Goal: Information Seeking & Learning: Compare options

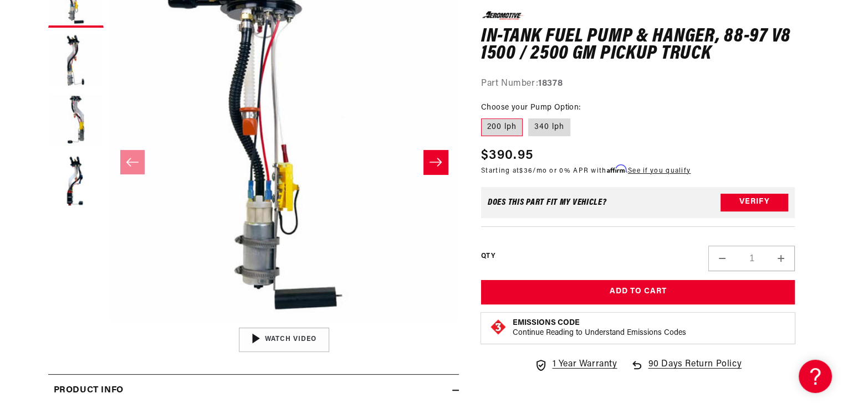
scroll to position [183, 0]
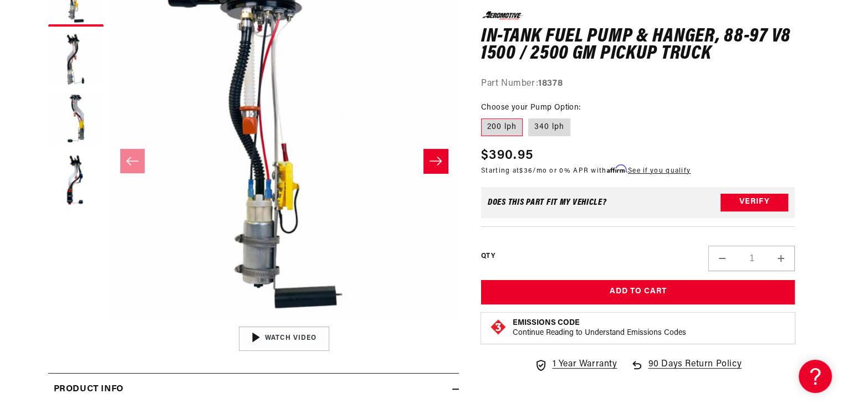
click at [428, 162] on button "Slide right" at bounding box center [435, 161] width 24 height 24
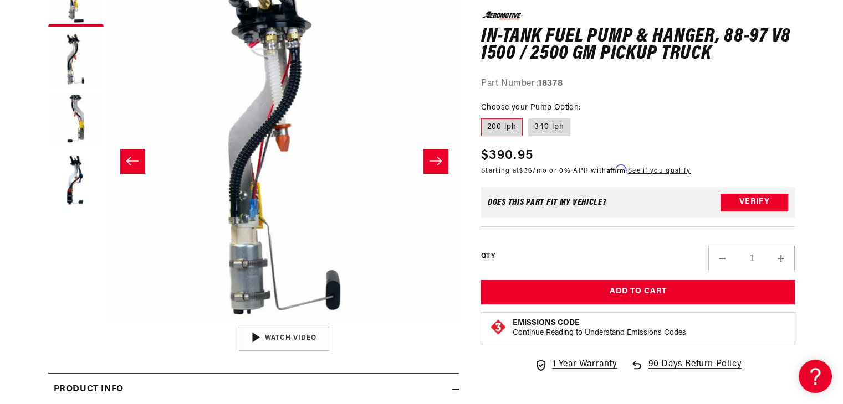
scroll to position [0, 350]
click at [428, 162] on button "Slide right" at bounding box center [435, 161] width 24 height 24
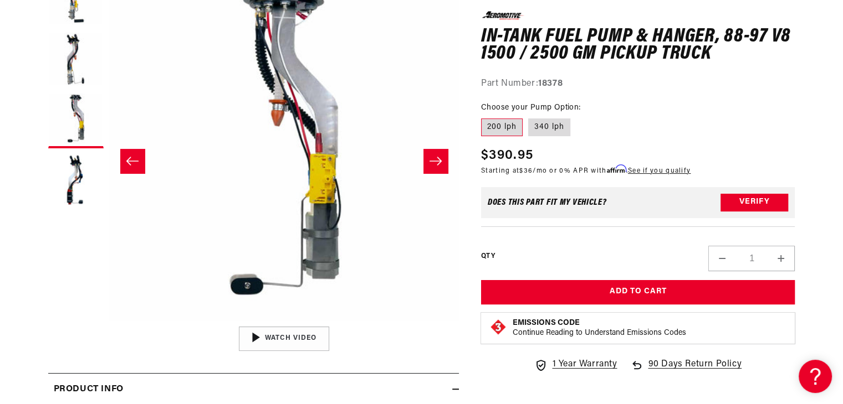
scroll to position [352, 0]
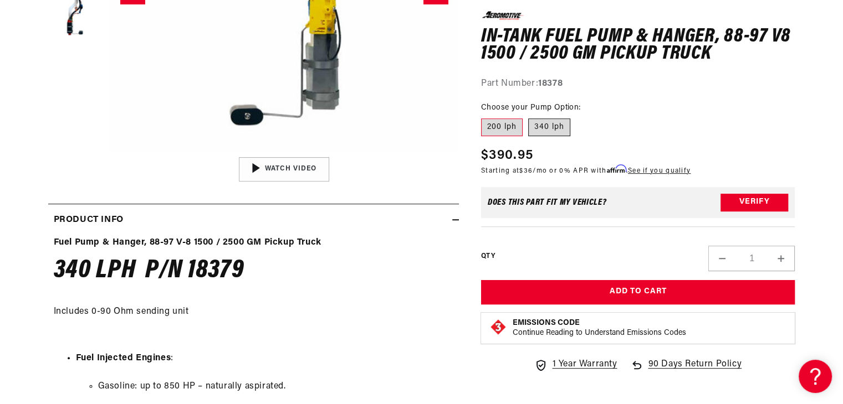
click at [548, 131] on label "340 lph" at bounding box center [549, 128] width 42 height 18
click at [529, 117] on input "340 lph" at bounding box center [528, 116] width 1 height 1
radio input "true"
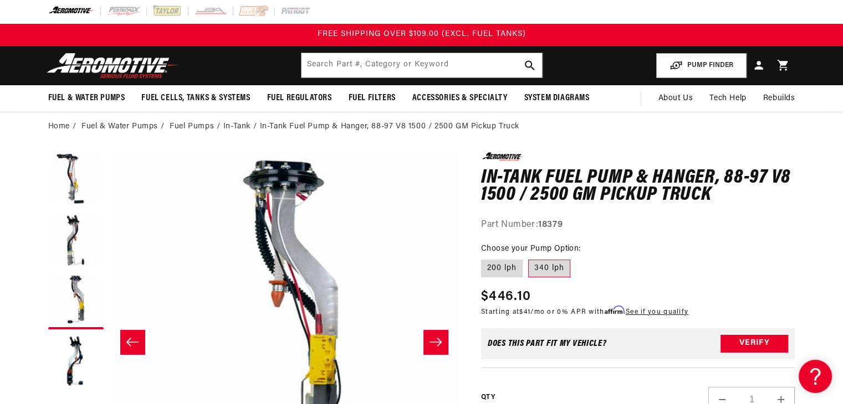
scroll to position [0, 700]
click at [132, 345] on icon "Slide left" at bounding box center [132, 342] width 13 height 11
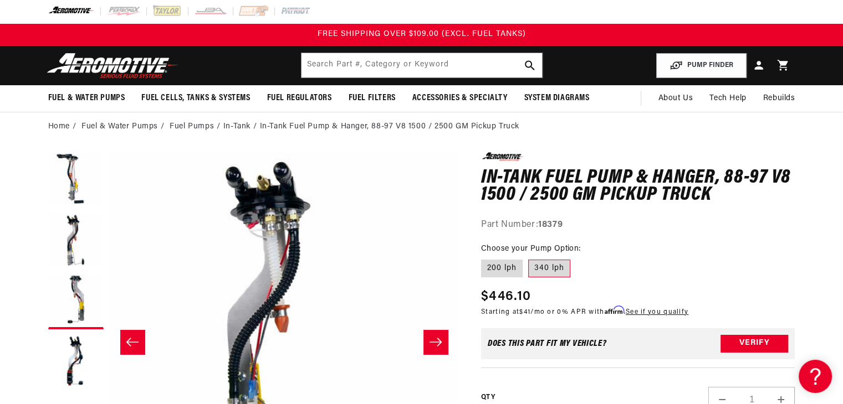
scroll to position [0, 350]
click at [132, 345] on icon "Slide left" at bounding box center [132, 342] width 13 height 11
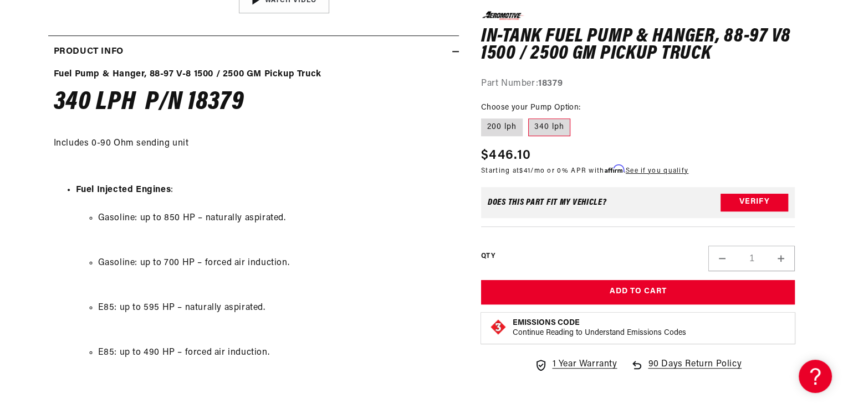
scroll to position [525, 0]
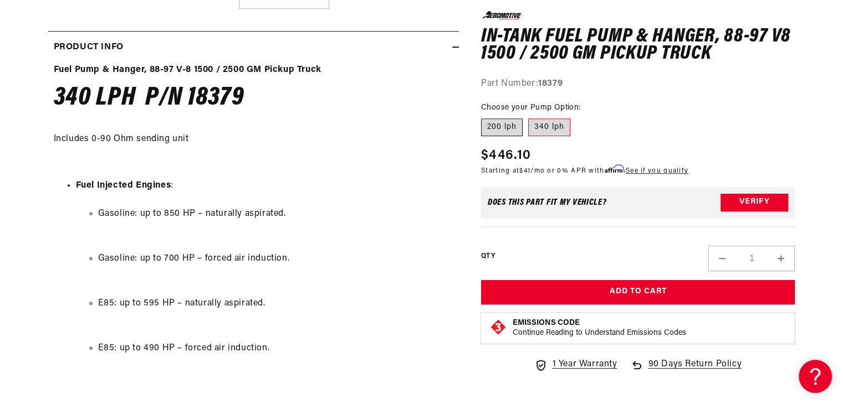
click at [494, 127] on label "200 lph" at bounding box center [502, 128] width 42 height 18
click at [484, 117] on input "200 lph" at bounding box center [484, 116] width 1 height 1
radio input "true"
click at [507, 125] on label "200 lph" at bounding box center [502, 128] width 42 height 18
click at [484, 117] on input "200 lph" at bounding box center [484, 116] width 1 height 1
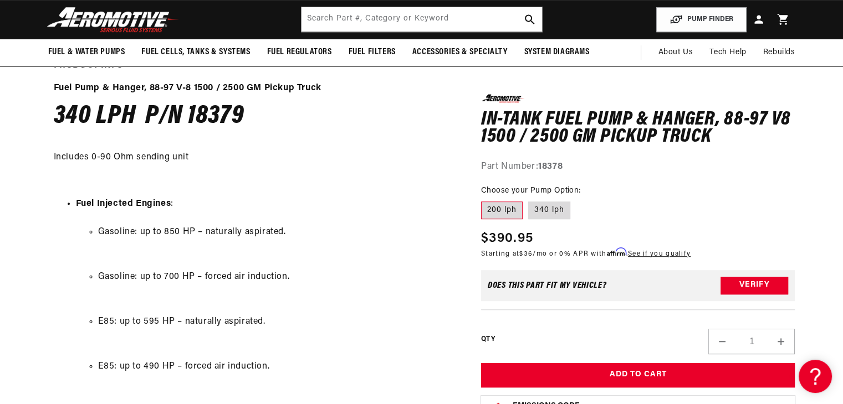
scroll to position [496, 0]
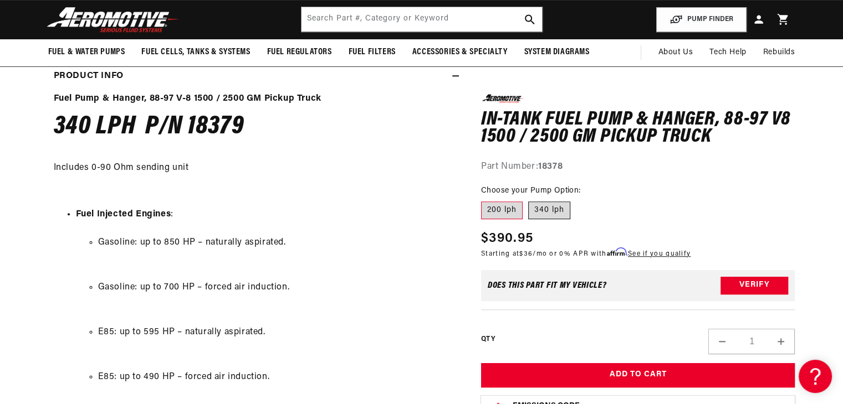
click at [560, 211] on label "340 lph" at bounding box center [549, 211] width 42 height 18
click at [529, 200] on input "340 lph" at bounding box center [528, 199] width 1 height 1
radio input "true"
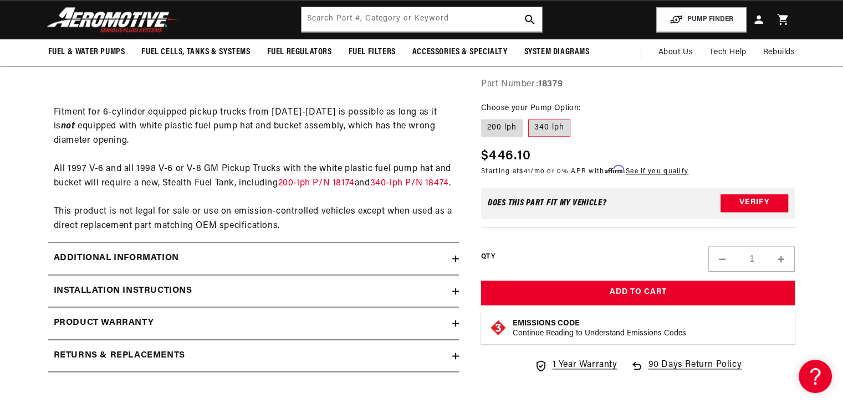
scroll to position [1553, 0]
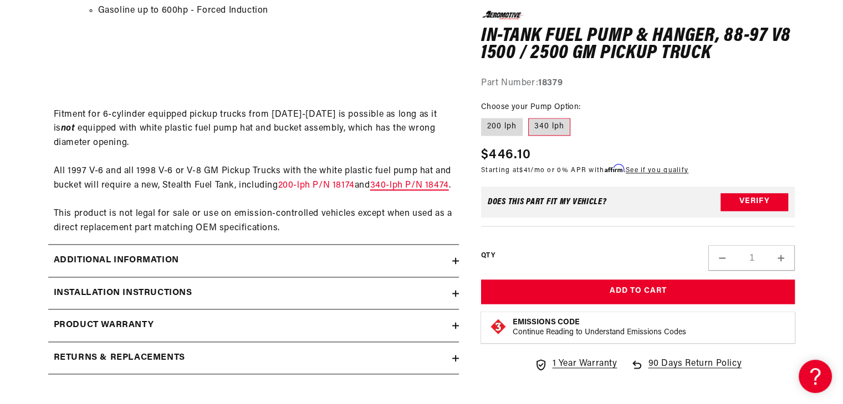
click at [370, 190] on link "340-lph P/N 18474" at bounding box center [409, 185] width 79 height 9
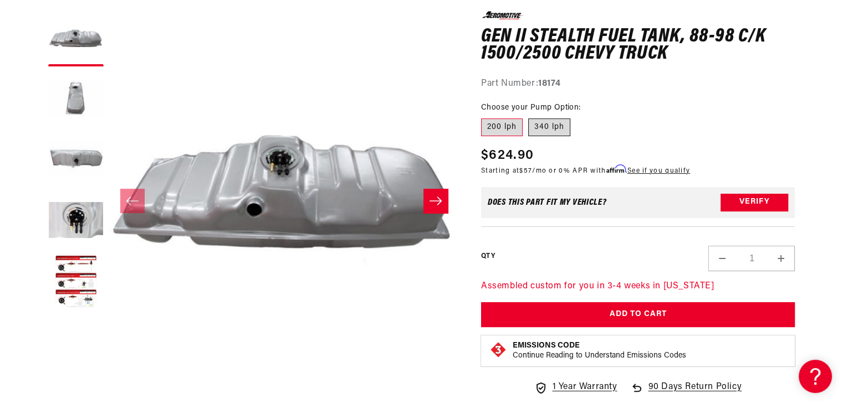
click at [557, 121] on label "340 lph" at bounding box center [549, 128] width 42 height 18
click at [529, 117] on input "340 lph" at bounding box center [528, 116] width 1 height 1
radio input "true"
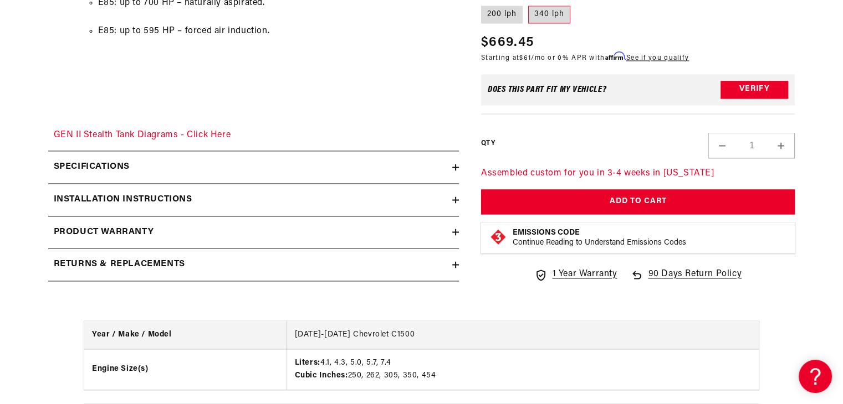
scroll to position [1684, 0]
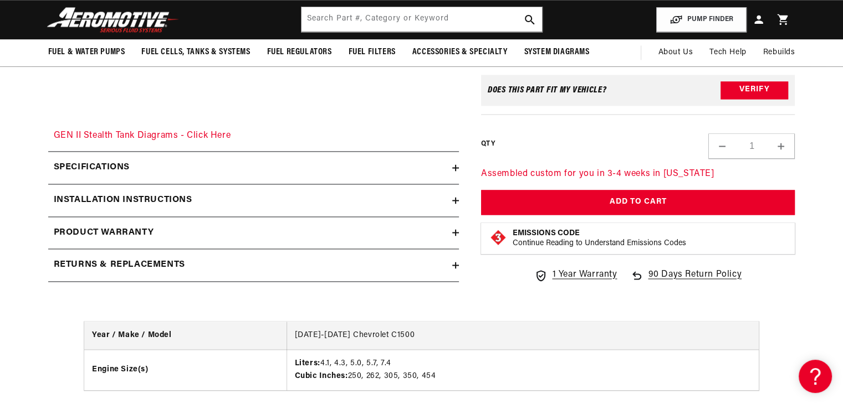
click at [420, 162] on div "Specifications" at bounding box center [250, 168] width 404 height 14
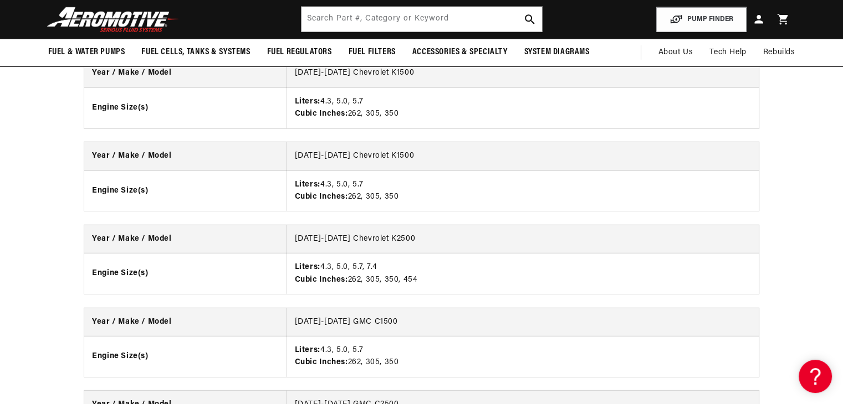
scroll to position [3153, 0]
click at [25, 273] on div "Year / Make / Model 1988-1998 Chevrolet C1500 Engine Size(s) Liters: 4.1, 4.3, …" at bounding box center [421, 229] width 843 height 881
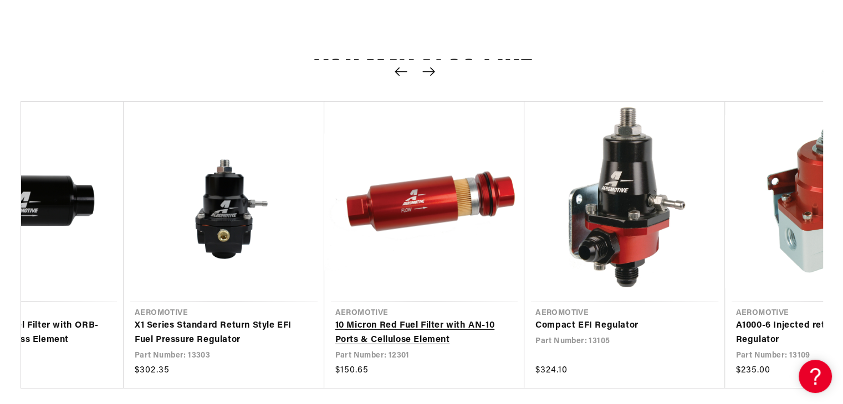
scroll to position [0, 100]
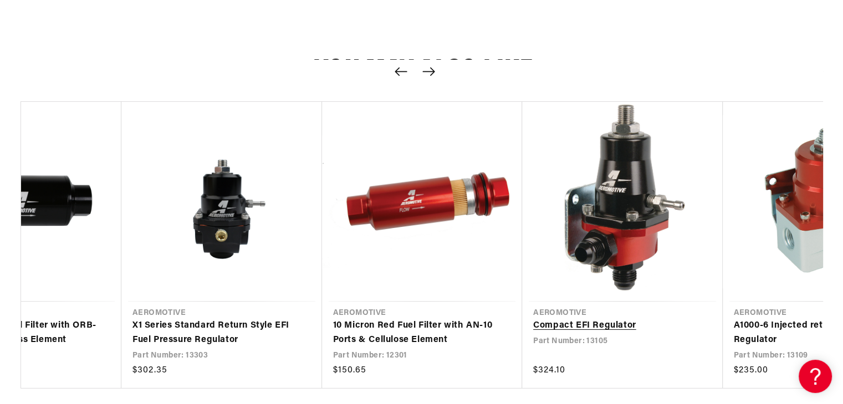
click at [595, 334] on link "Compact EFI Regulator" at bounding box center [616, 326] width 167 height 14
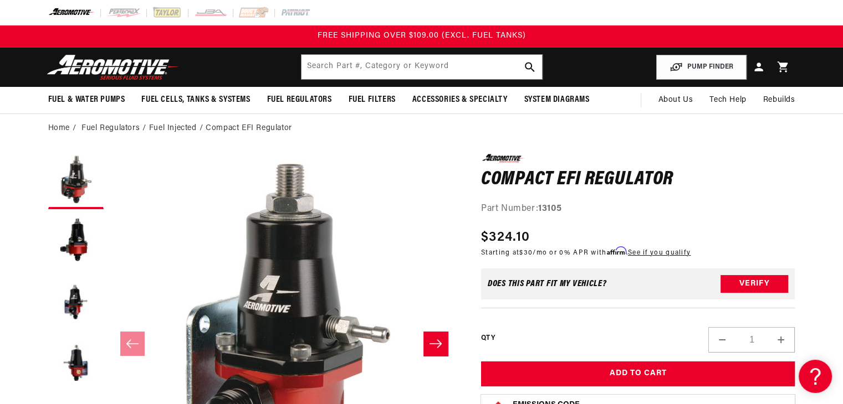
click at [535, 313] on div "QTY Decrease quantity for Compact EFI Regulator 1 Increase quantity for Compact…" at bounding box center [638, 330] width 314 height 45
click at [525, 315] on div "QTY Decrease quantity for Compact EFI Regulator 1 Increase quantity for Compact…" at bounding box center [638, 330] width 314 height 45
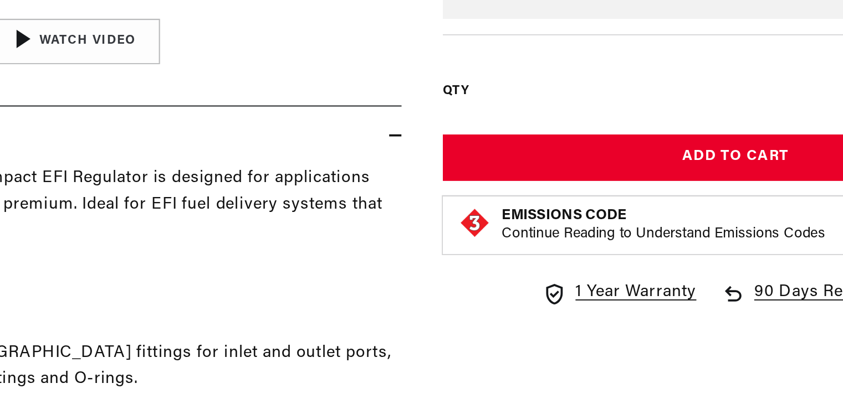
scroll to position [353, 0]
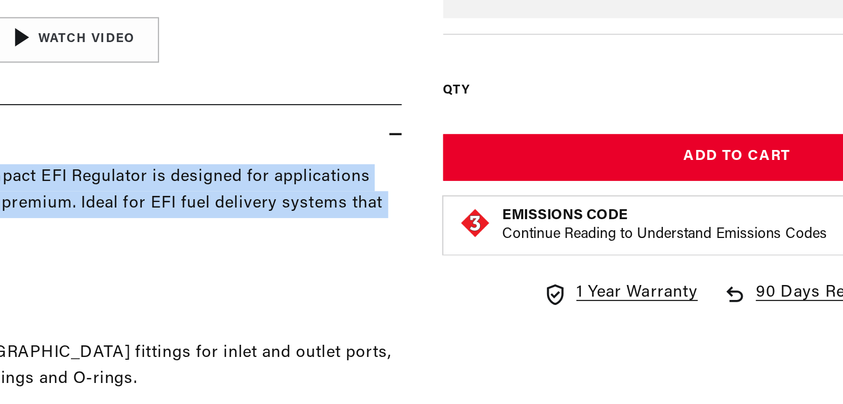
drag, startPoint x: 440, startPoint y: 301, endPoint x: 442, endPoint y: 255, distance: 46.0
click at [442, 255] on div "Big performance in a small package. The Compact EFI Regulator is designed for a…" at bounding box center [253, 353] width 411 height 236
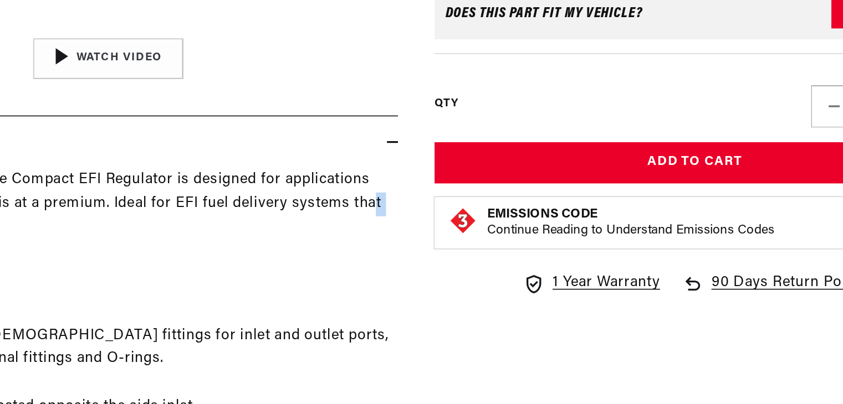
scroll to position [353, 0]
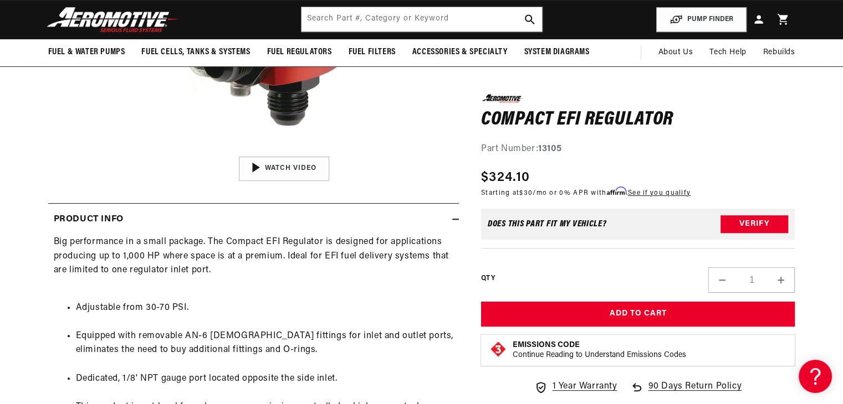
click at [35, 164] on section "0.0 star rating Write a review Compact EFI Regulator Compact EFI Regulator 0.0 …" at bounding box center [421, 229] width 802 height 878
drag, startPoint x: 31, startPoint y: 161, endPoint x: 5, endPoint y: 187, distance: 36.8
click at [5, 187] on section "0.0 star rating Write a review Compact EFI Regulator Compact EFI Regulator 0.0 …" at bounding box center [421, 229] width 843 height 878
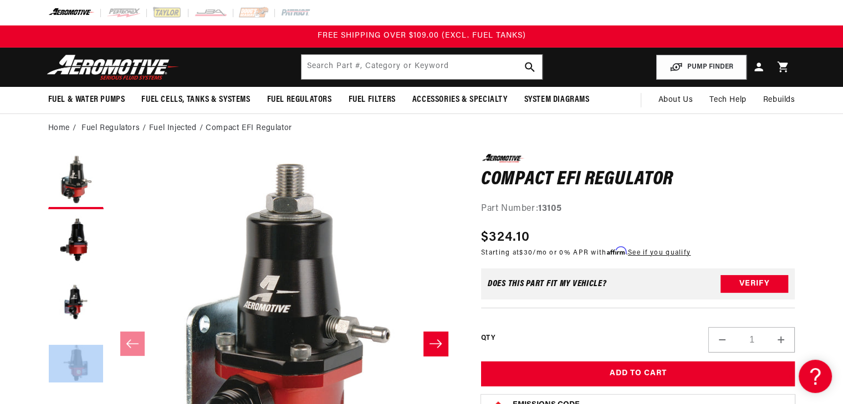
scroll to position [13, 0]
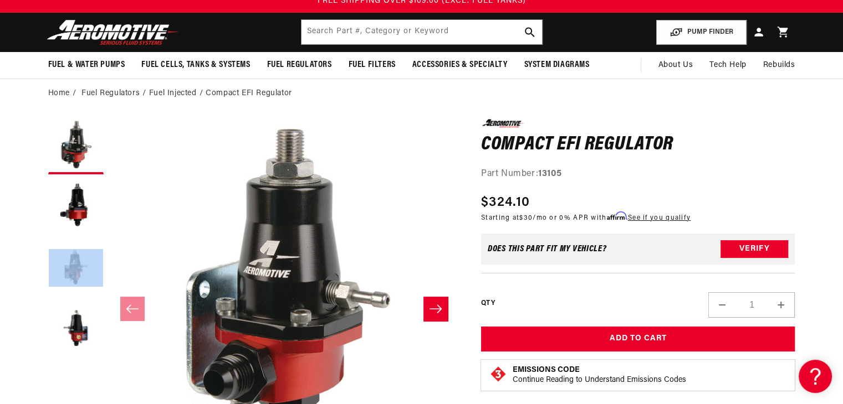
scroll to position [35, 0]
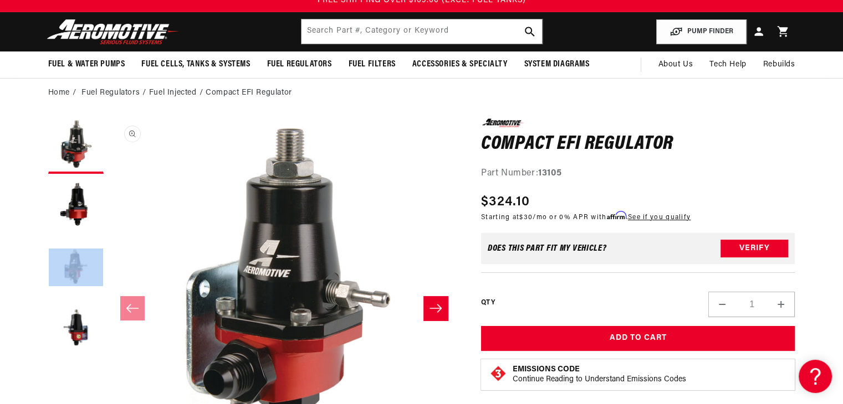
drag, startPoint x: 117, startPoint y: 322, endPoint x: 124, endPoint y: 329, distance: 9.0
drag, startPoint x: 124, startPoint y: 329, endPoint x: 399, endPoint y: 159, distance: 322.9
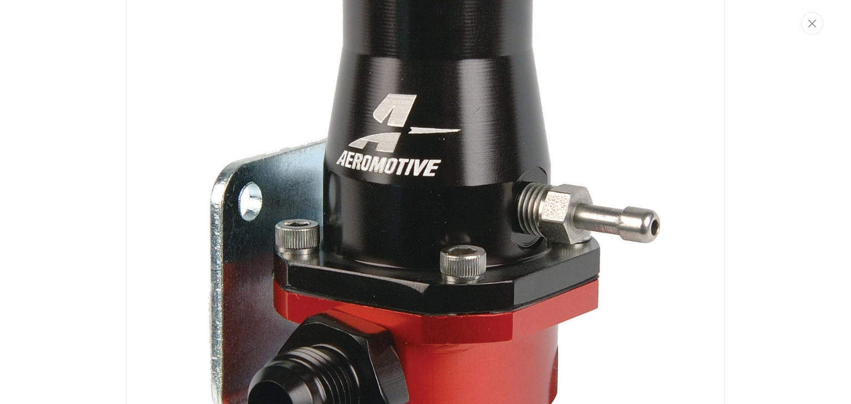
scroll to position [196, 0]
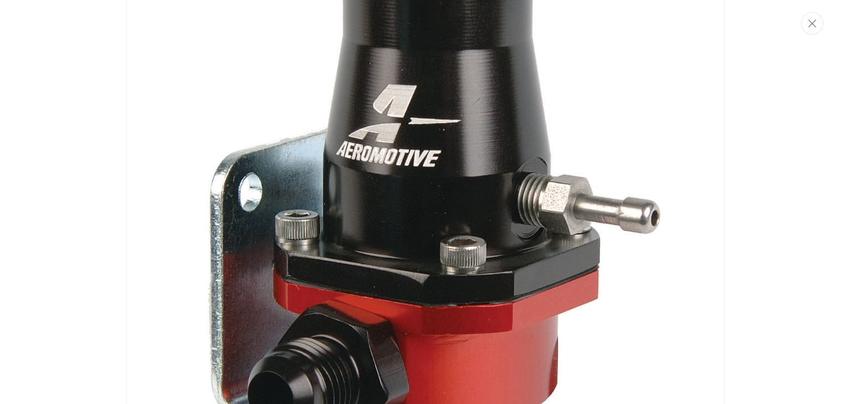
click at [399, 159] on img "Media gallery" at bounding box center [425, 203] width 598 height 775
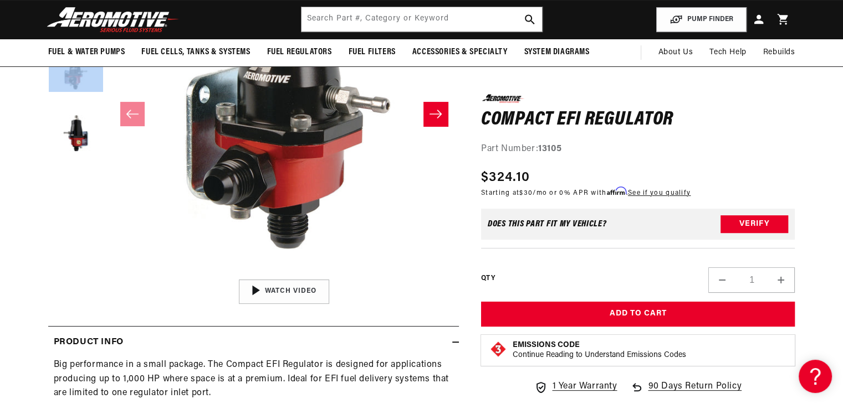
scroll to position [233, 0]
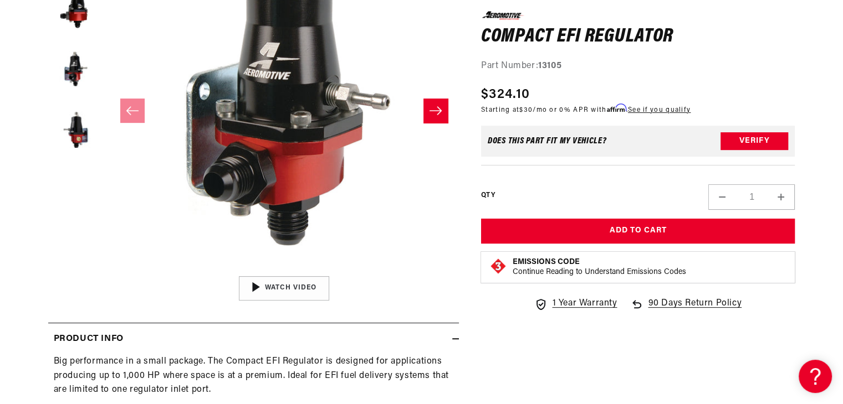
drag, startPoint x: 765, startPoint y: 7, endPoint x: 417, endPoint y: 206, distance: 400.3
click at [109, 271] on button "Open media 1 in modal" at bounding box center [109, 271] width 0 height 0
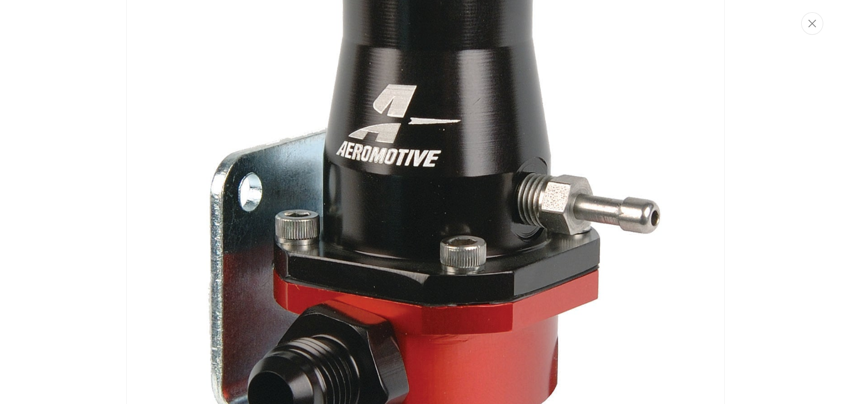
click at [474, 269] on img "Media gallery" at bounding box center [425, 203] width 598 height 775
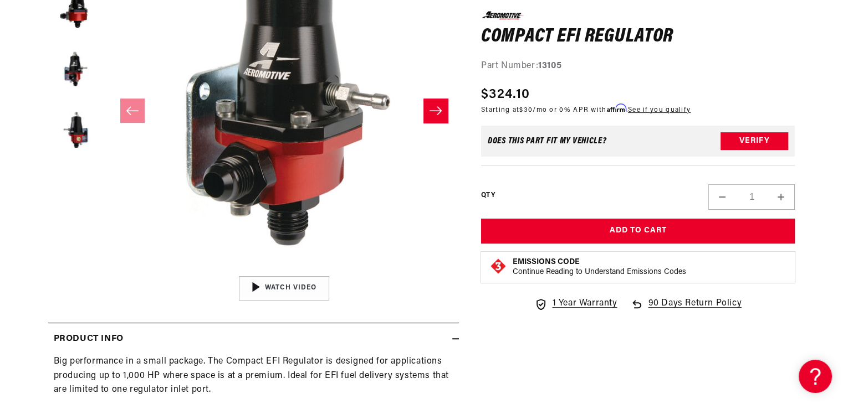
click at [543, 383] on div "0.0 star rating Write a review Compact EFI Regulator Compact EFI Regulator 0.0 …" at bounding box center [627, 351] width 336 height 860
